Goal: Task Accomplishment & Management: Use online tool/utility

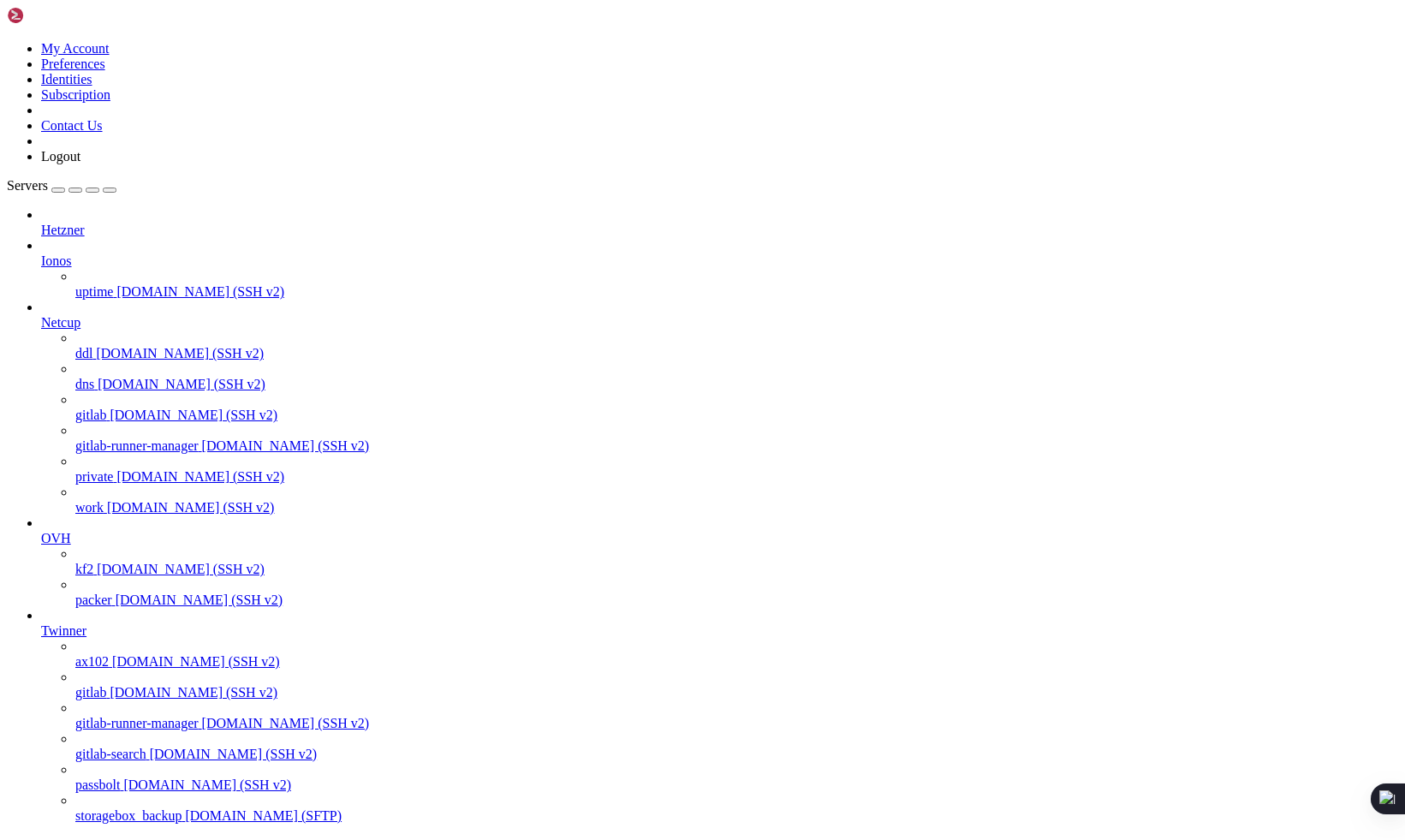
scroll to position [169, 0]
click at [98, 654] on span "ax102" at bounding box center [92, 661] width 33 height 15
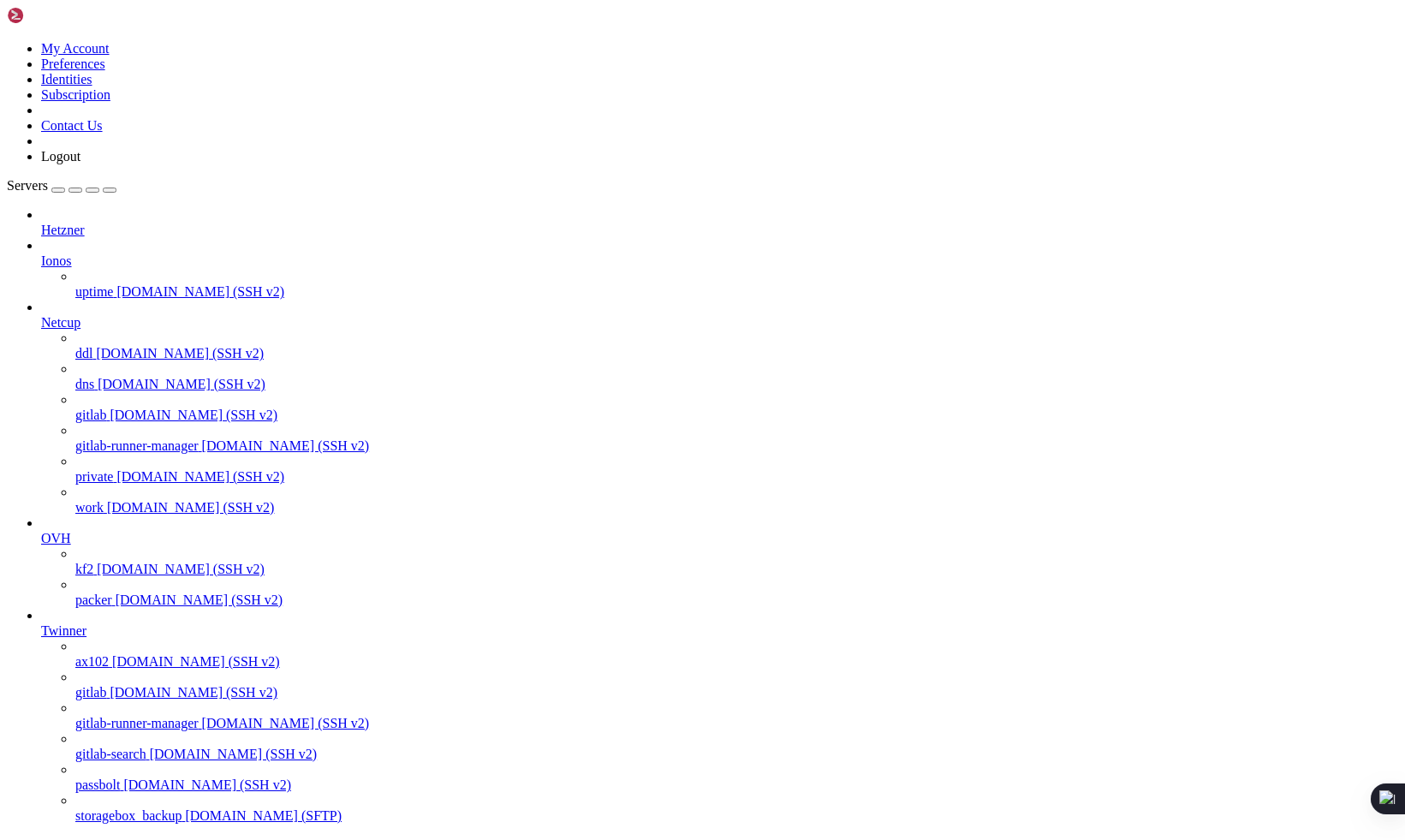
click at [95, 685] on span "gitlab" at bounding box center [91, 692] width 31 height 15
click at [107, 716] on span "gitlab-runner-manager" at bounding box center [137, 723] width 123 height 15
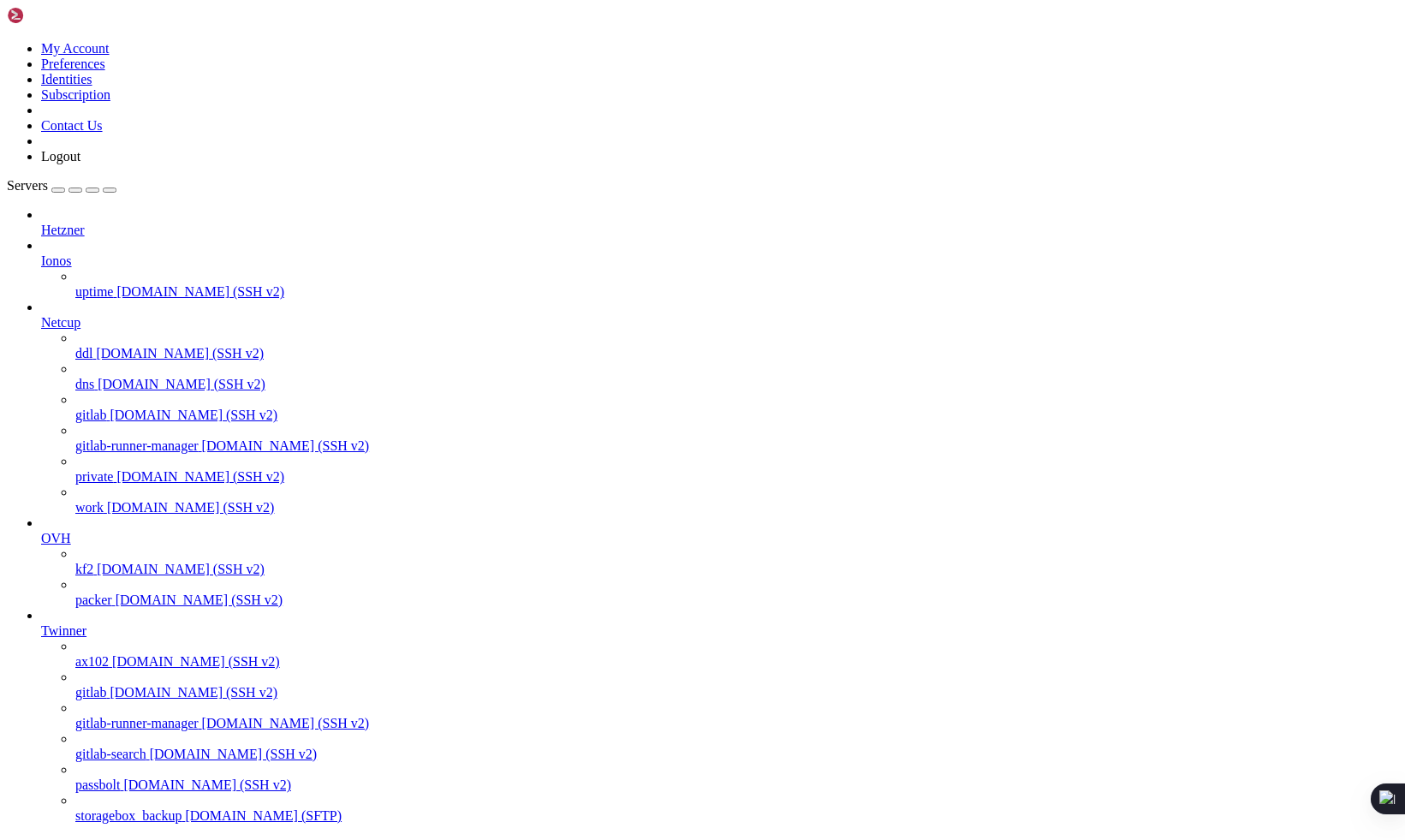
click at [107, 716] on span "gitlab-runner-manager" at bounding box center [137, 723] width 123 height 15
click at [114, 747] on span "gitlab-search" at bounding box center [111, 754] width 71 height 15
click at [117, 777] on span "passbolt" at bounding box center [98, 784] width 45 height 15
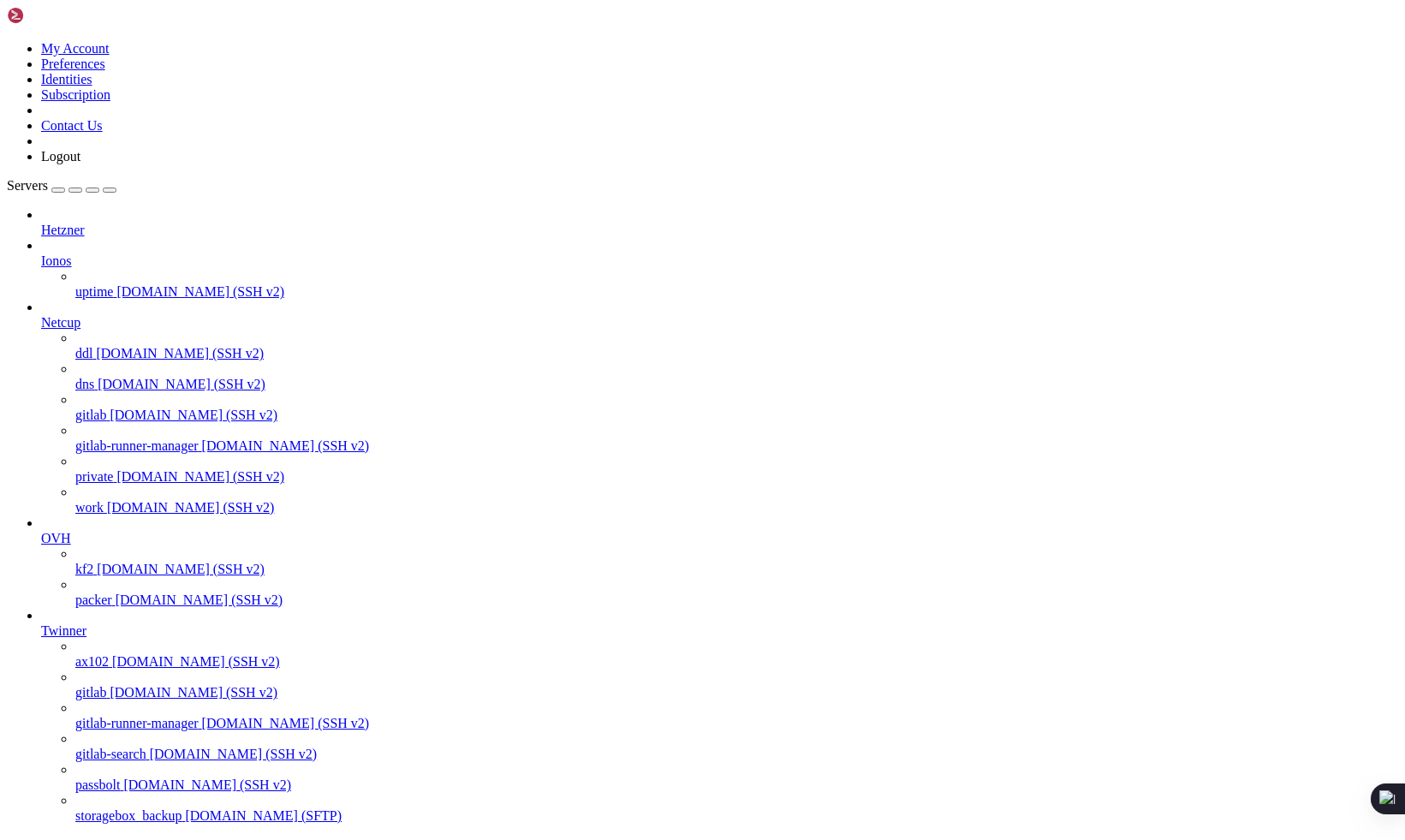
click at [117, 777] on span "passbolt" at bounding box center [98, 784] width 45 height 15
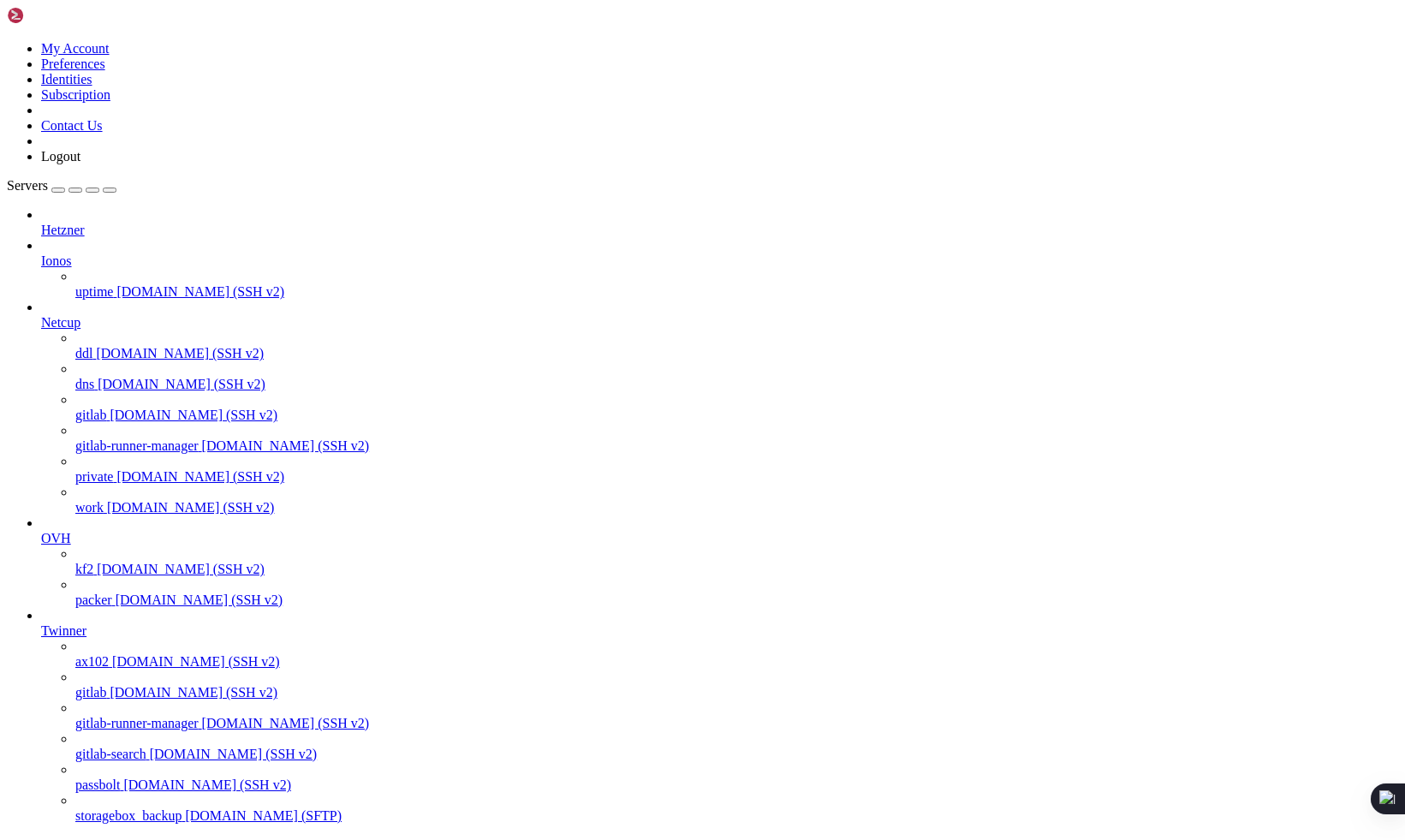
scroll to position [293, 0]
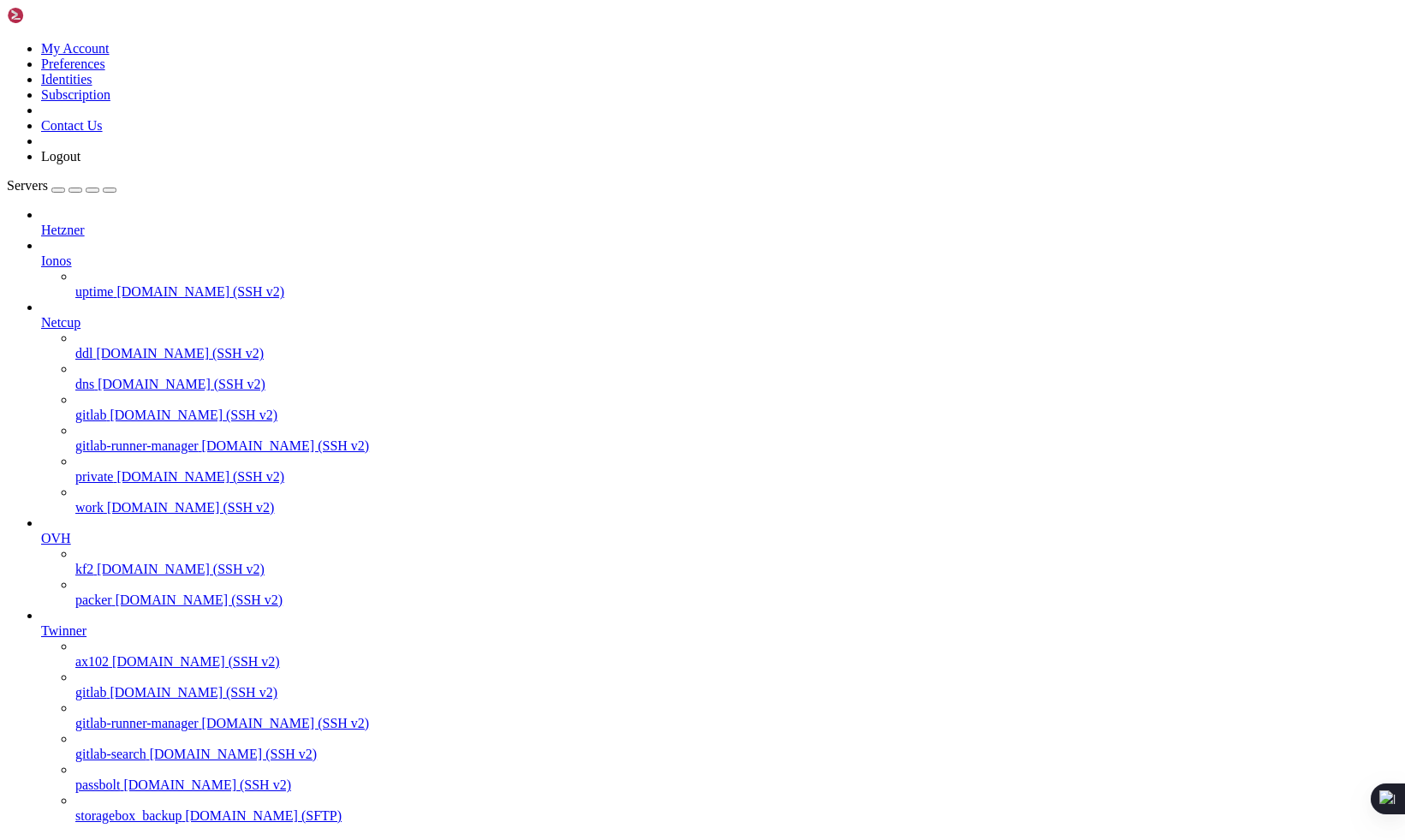
scroll to position [1880, 0]
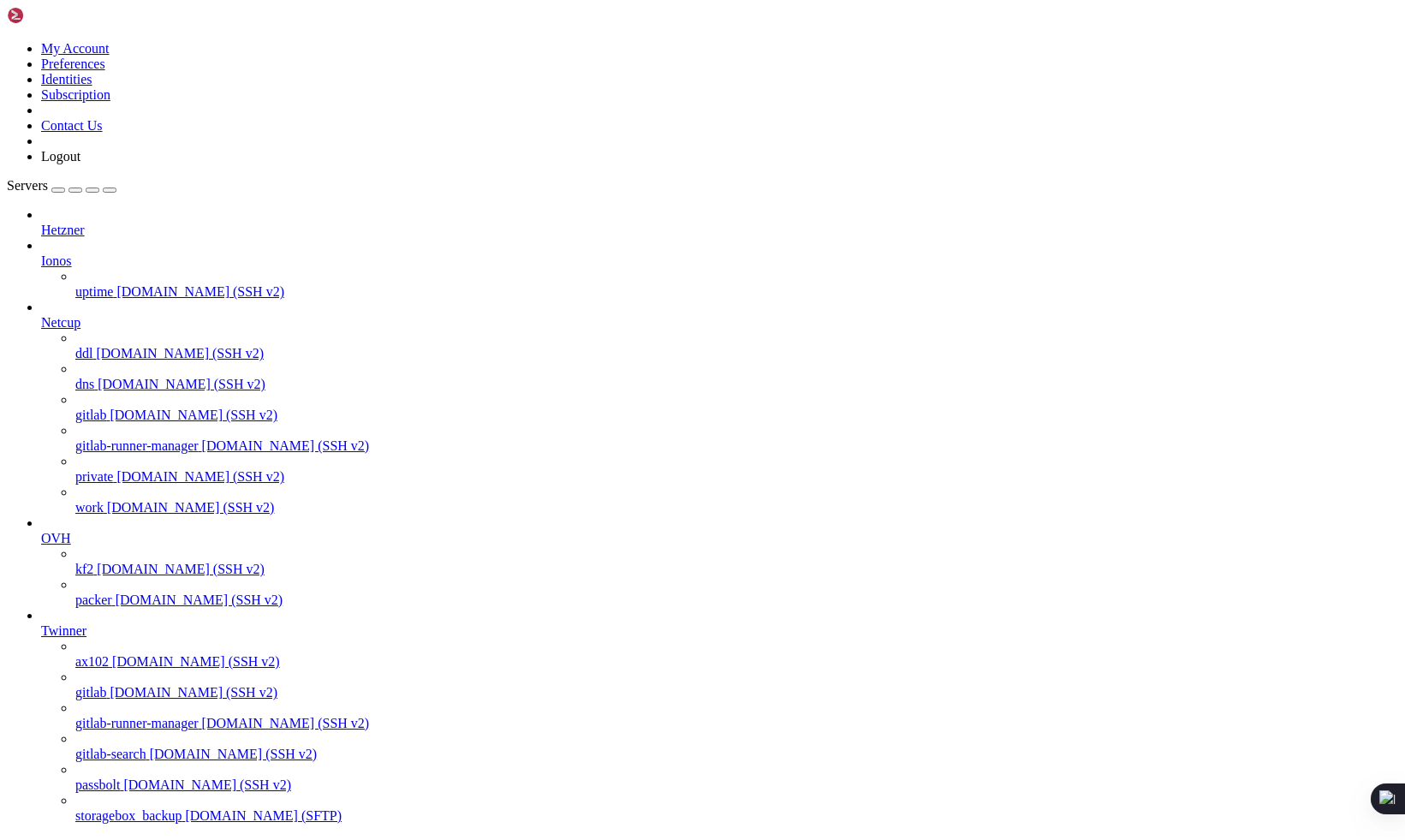
click at [114, 685] on span "[DOMAIN_NAME] (SSH v2)" at bounding box center [193, 692] width 168 height 15
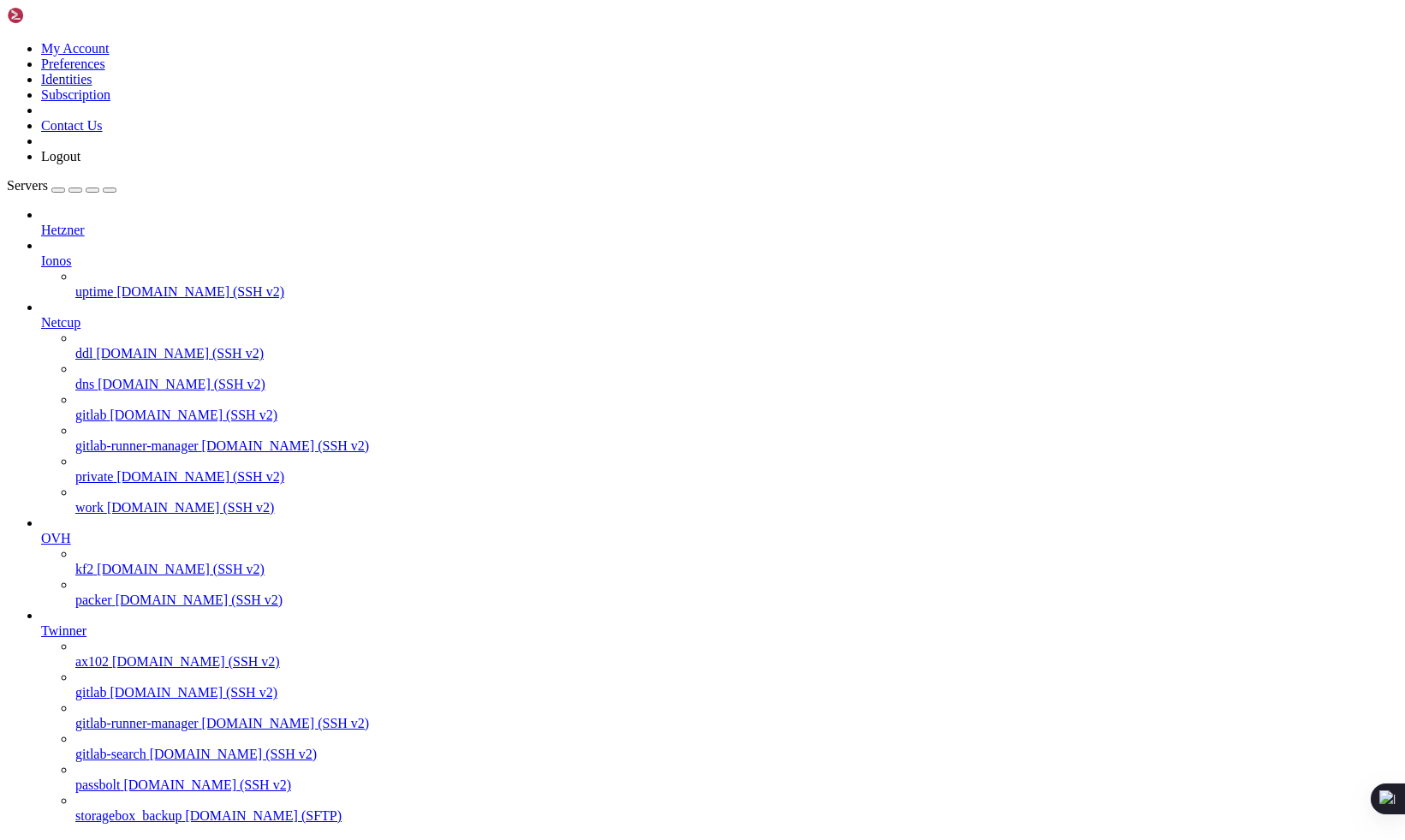
click at [110, 222] on link "Hetzner" at bounding box center [719, 230] width 1357 height 16
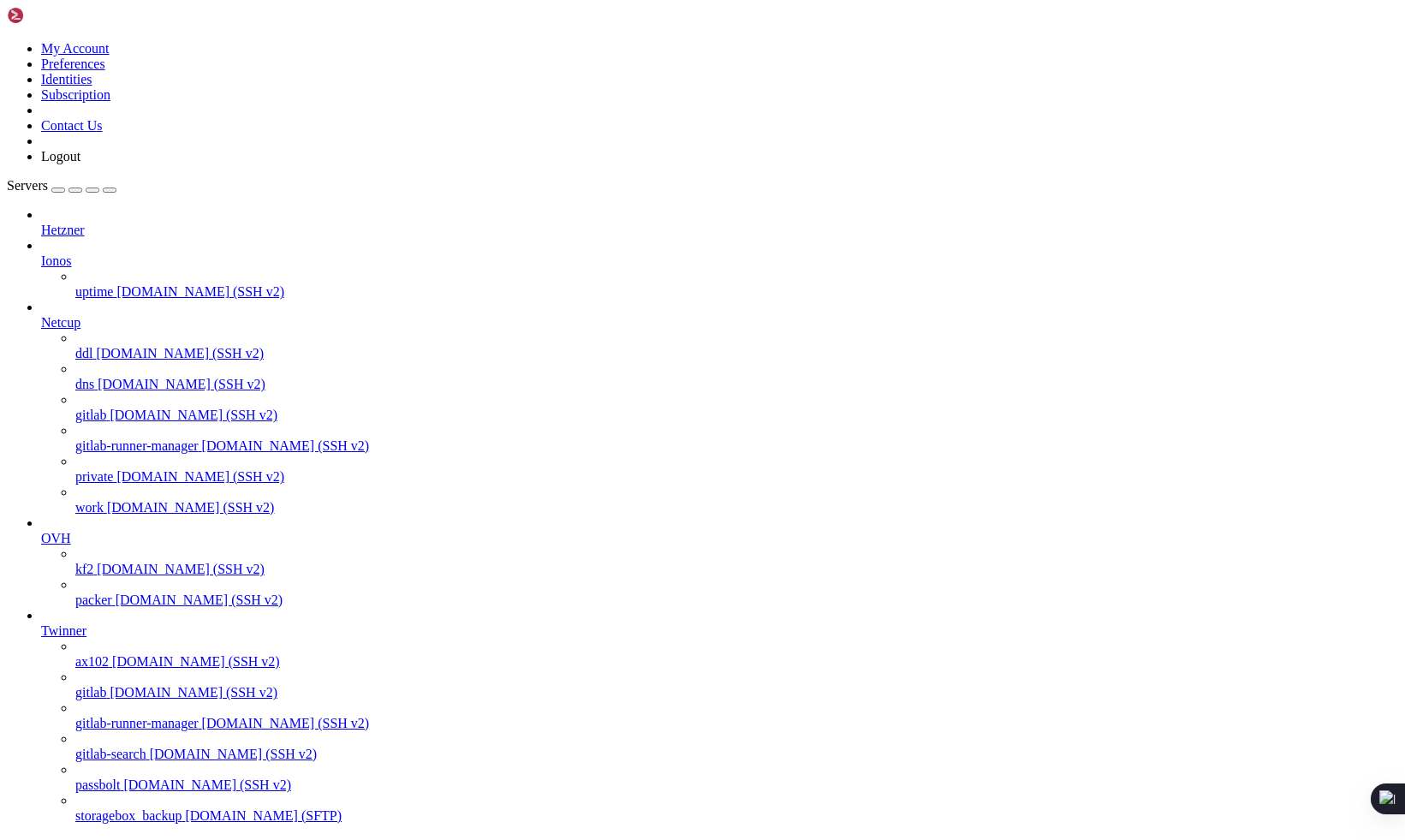
click at [110, 222] on link "Hetzner" at bounding box center [719, 230] width 1357 height 16
click at [41, 222] on icon at bounding box center [41, 222] width 0 height 0
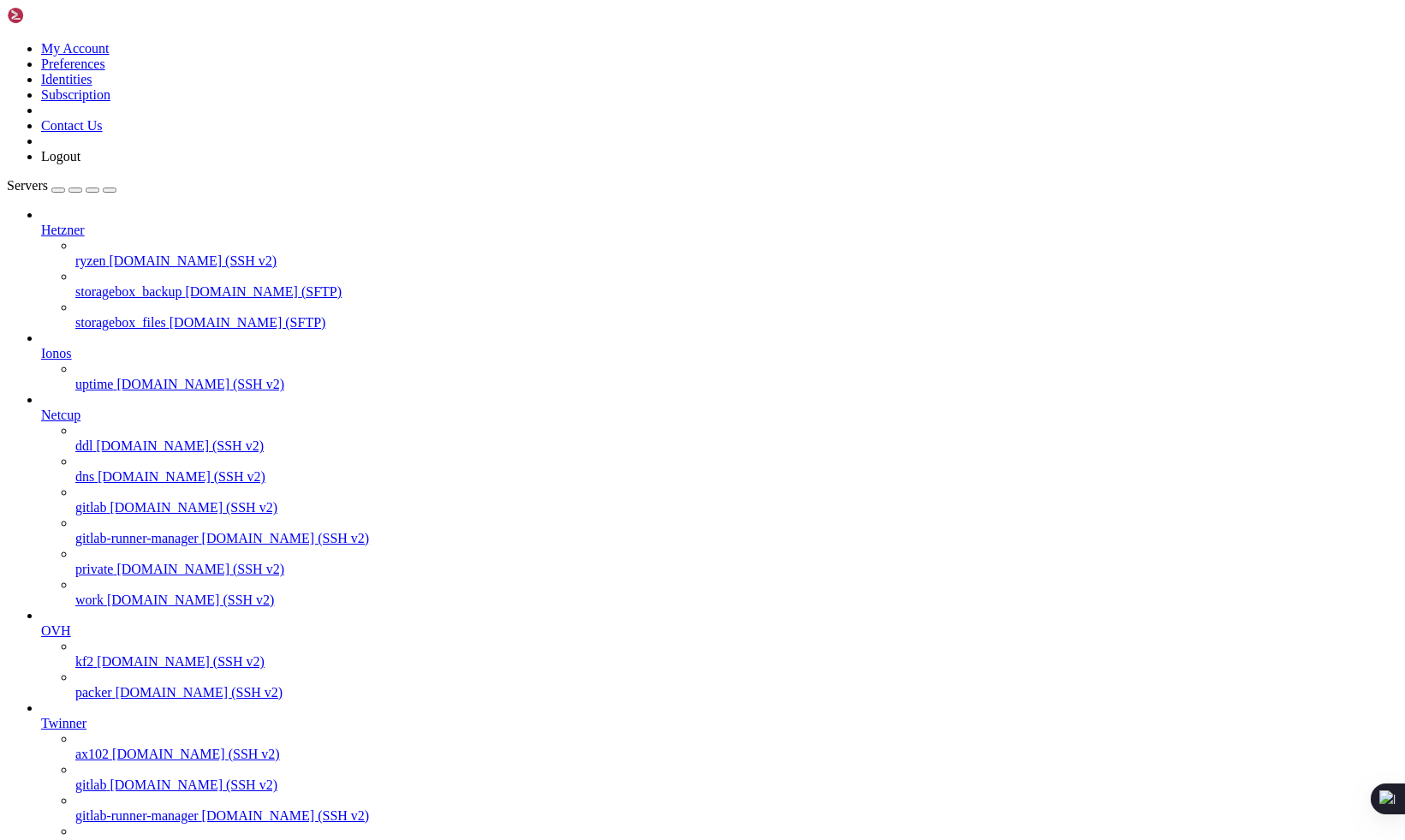
click at [106, 253] on span "ryzen" at bounding box center [91, 260] width 31 height 15
